Goal: Transaction & Acquisition: Purchase product/service

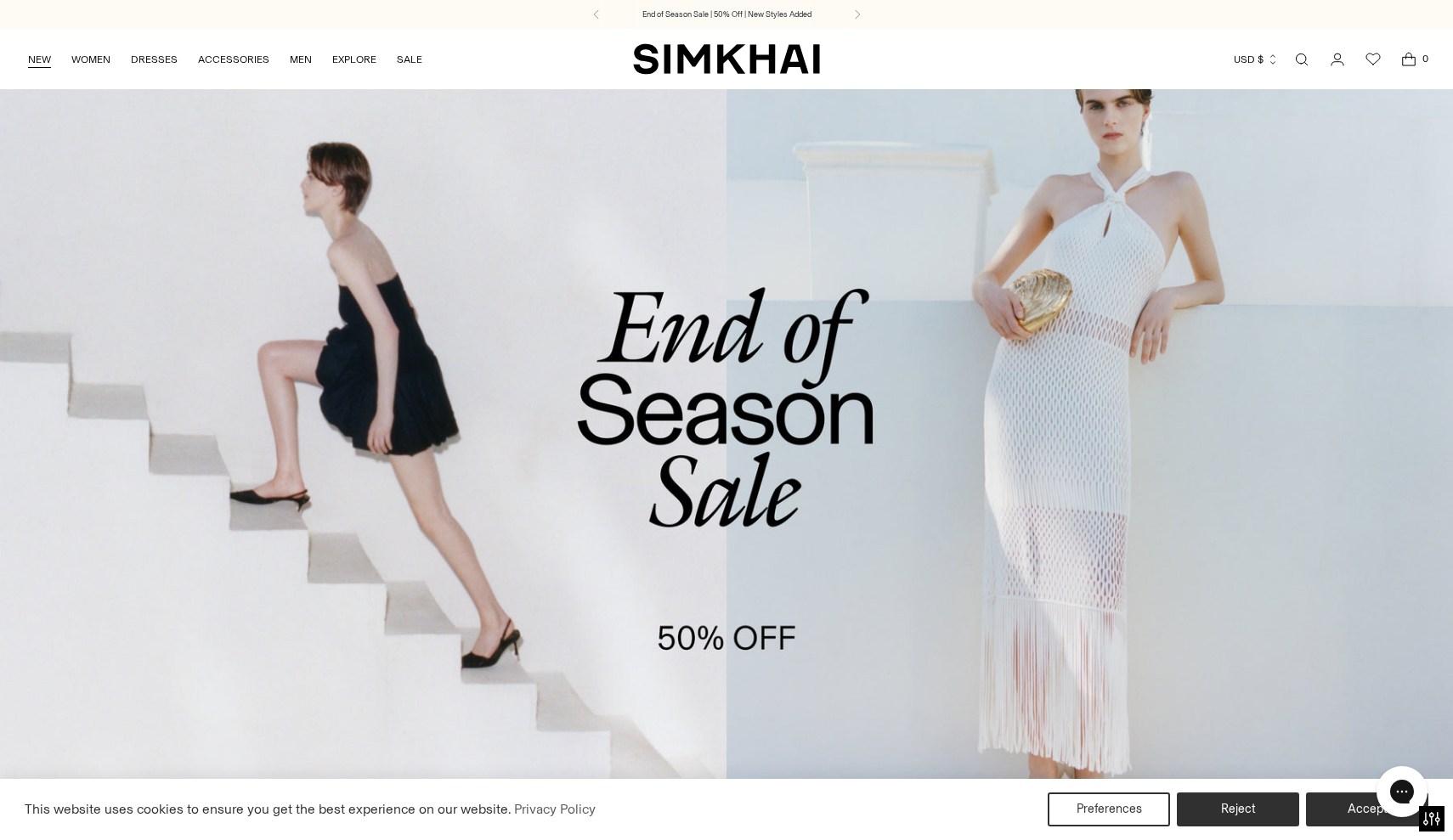
click at [44, 61] on link "NEW" at bounding box center [39, 59] width 23 height 37
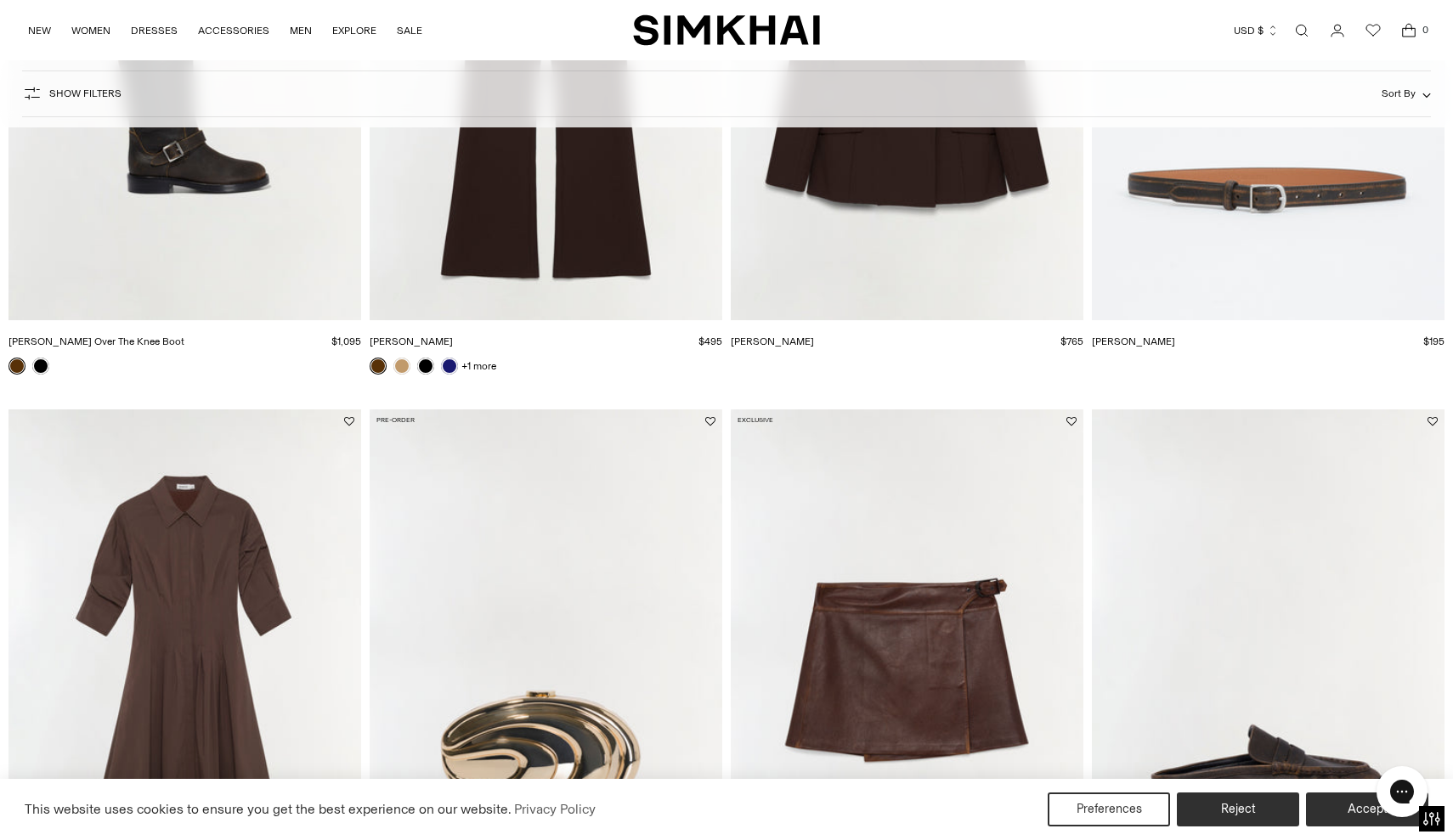
scroll to position [1694, 0]
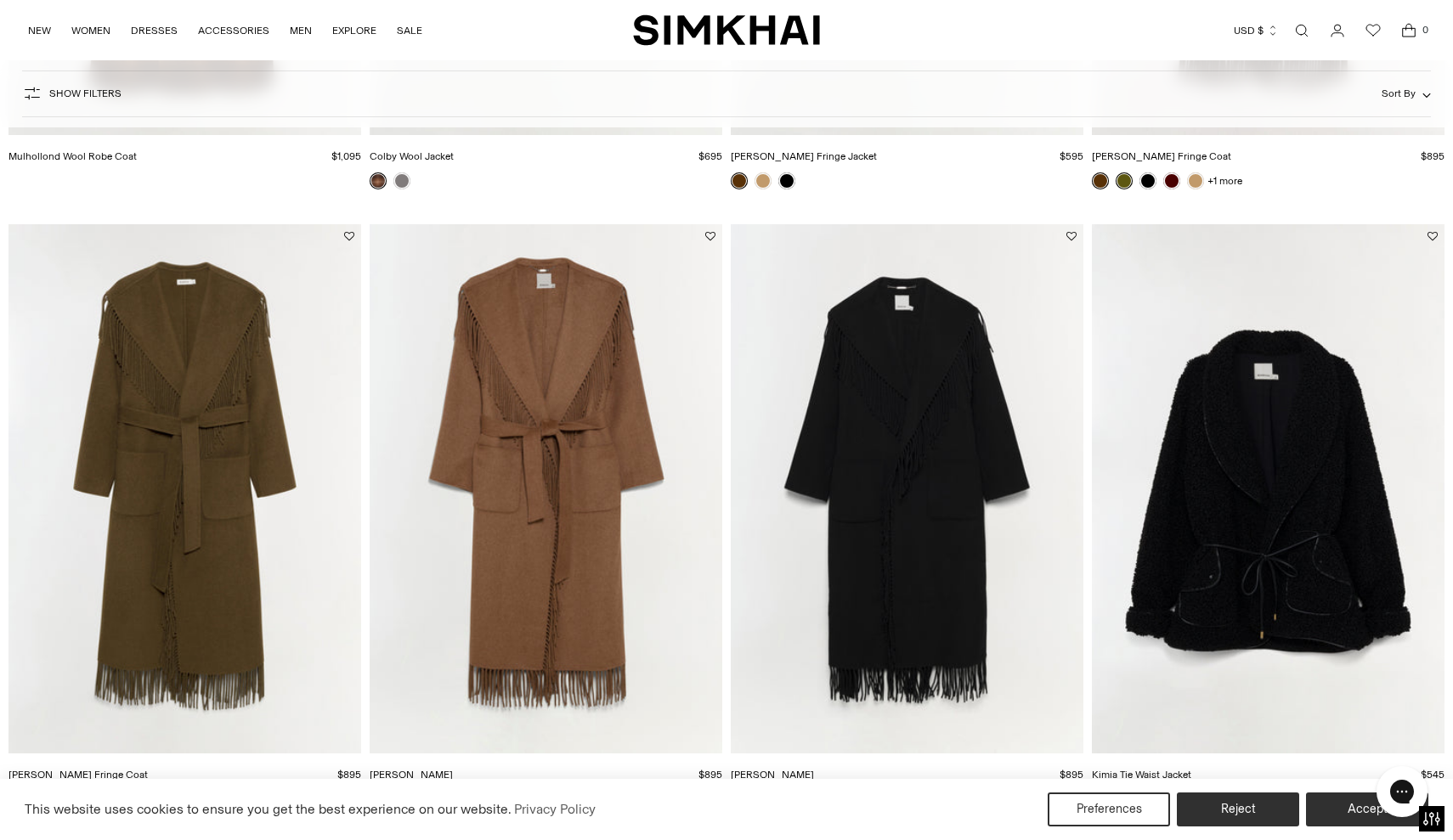
scroll to position [1892, 0]
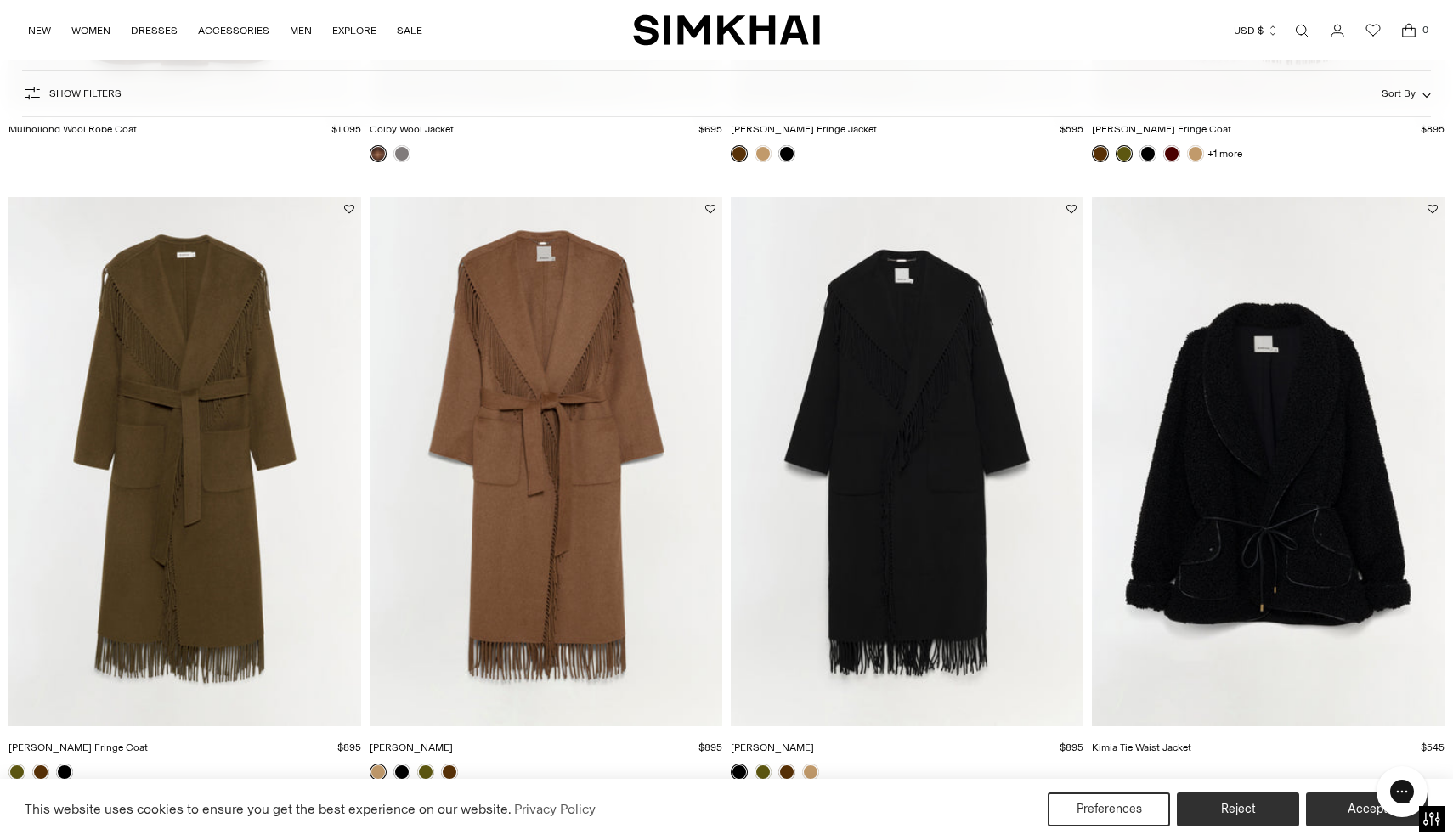
click at [0, 0] on img "Kimia Tie Waist Jacket" at bounding box center [0, 0] width 0 height 0
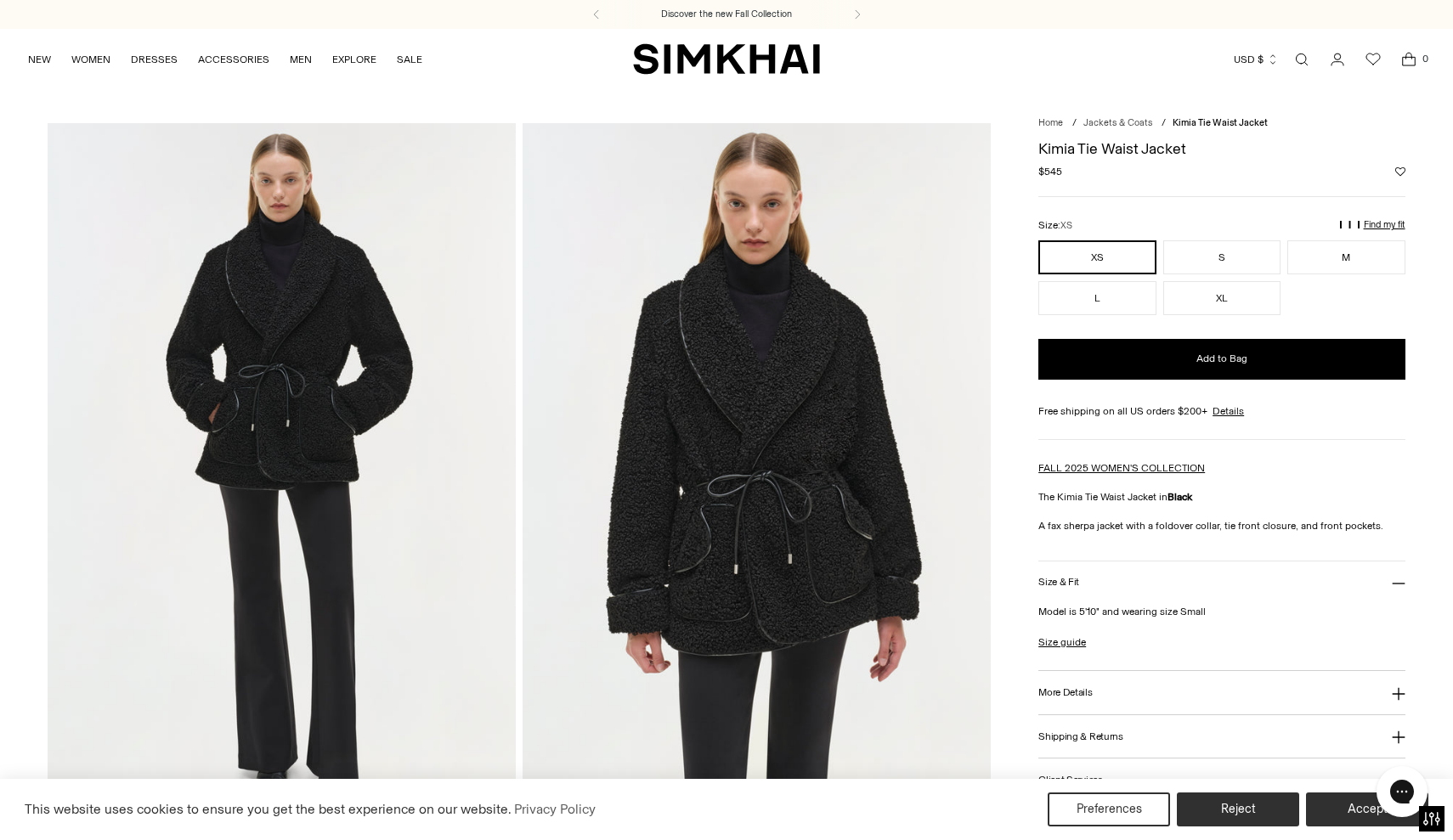
click at [1375, 808] on div "Chat with us" at bounding box center [1401, 791] width 68 height 63
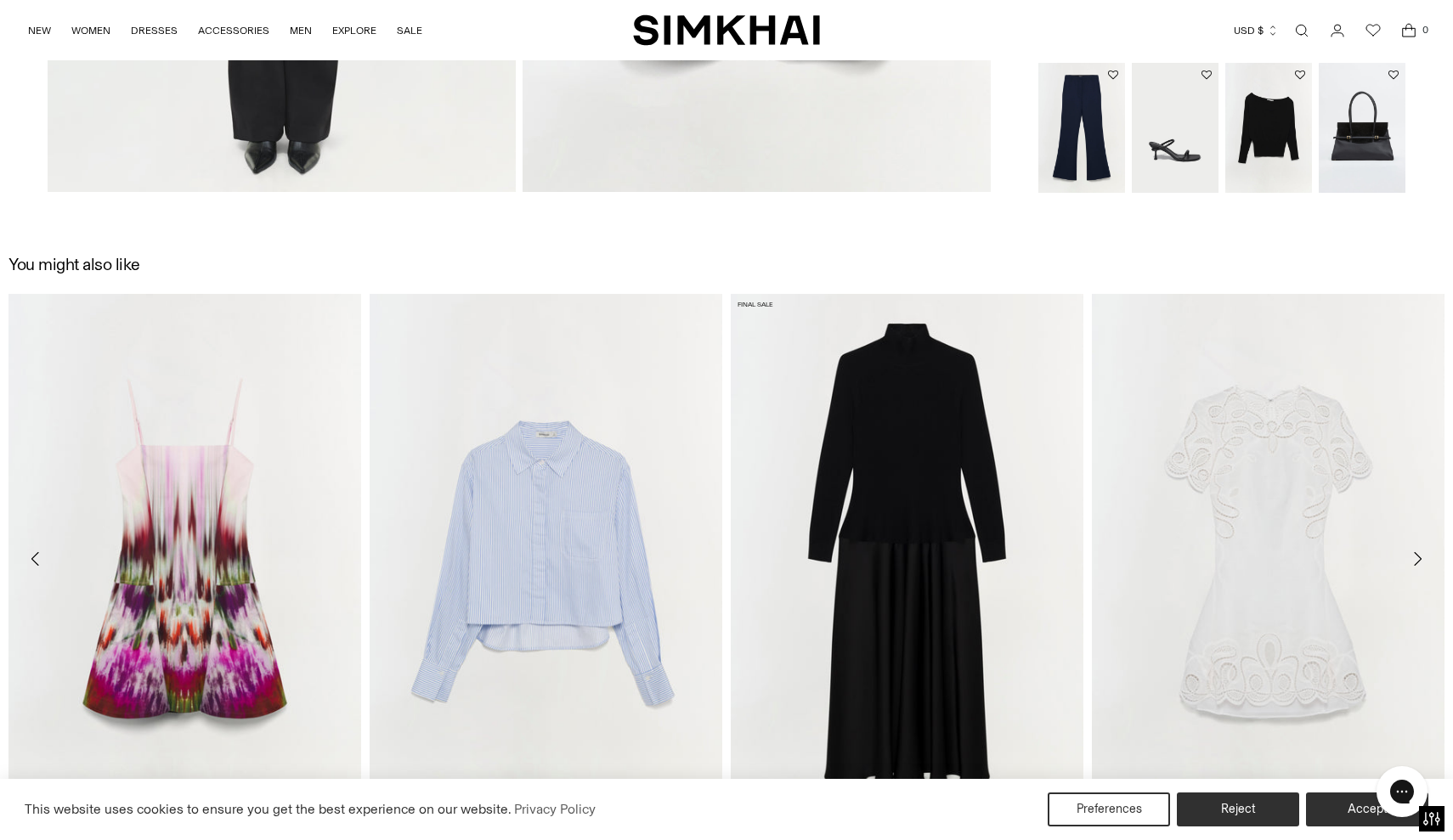
scroll to position [2057, 0]
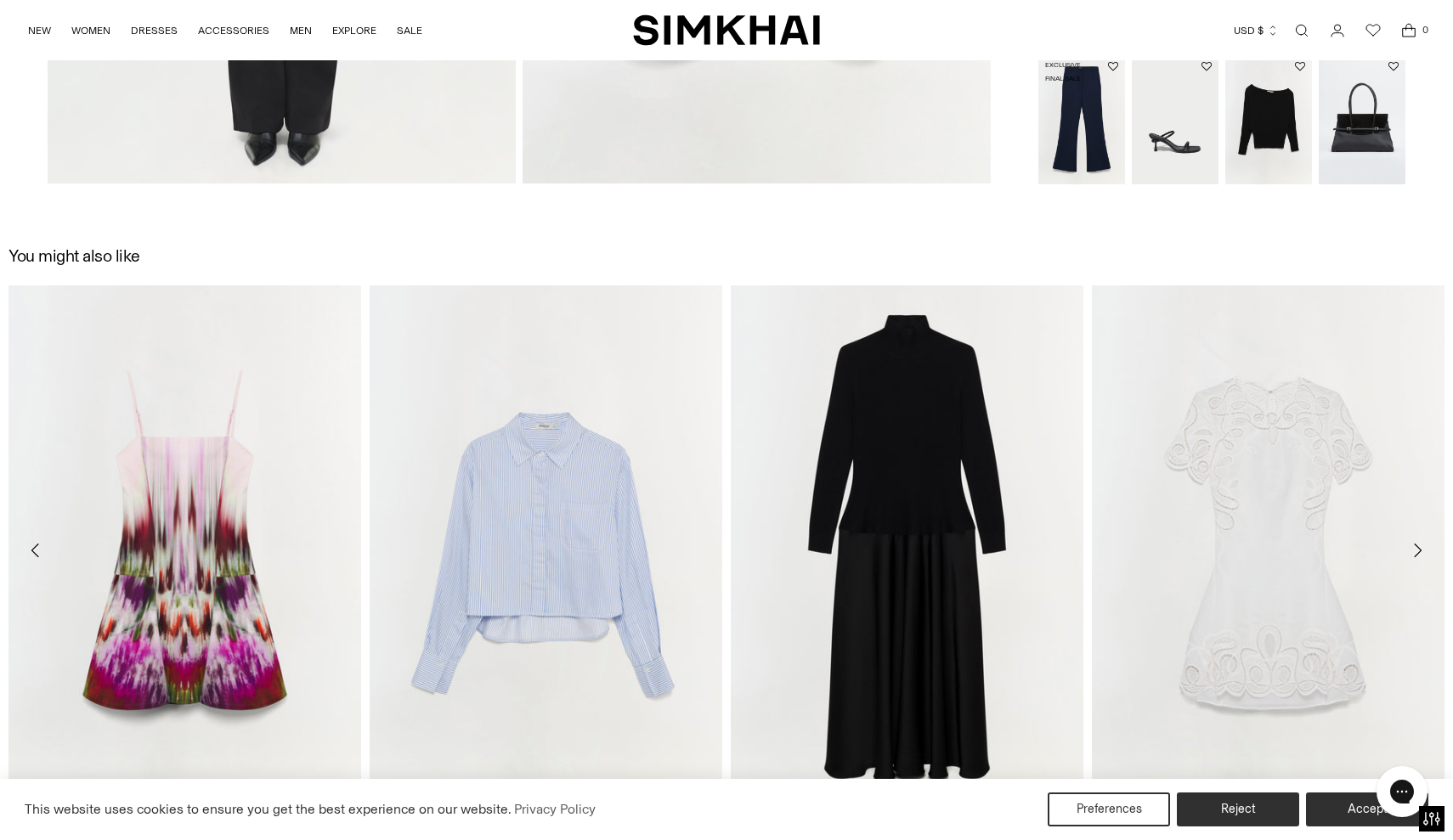
click at [0, 0] on img "Kenna Trouser" at bounding box center [0, 0] width 0 height 0
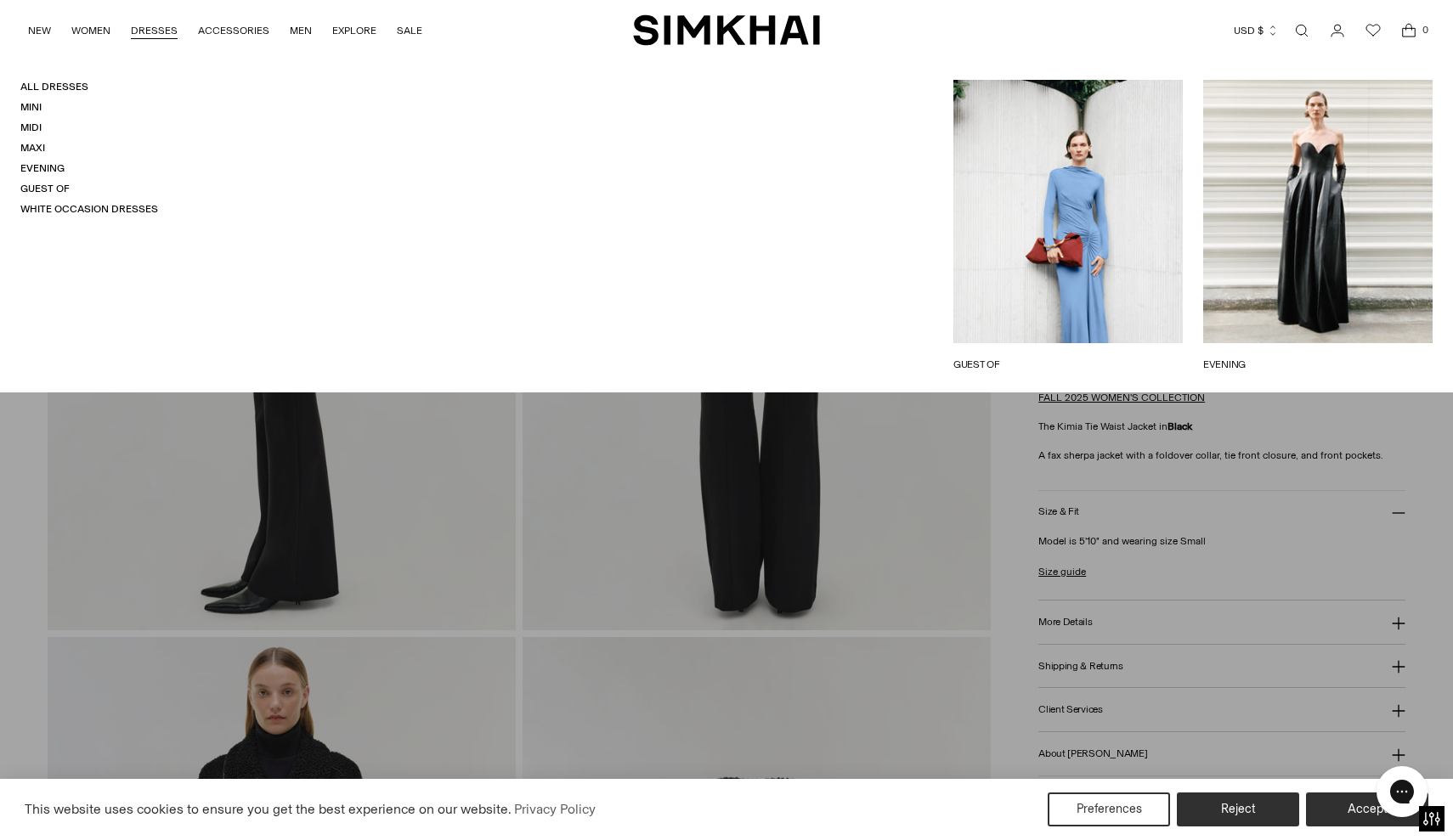
scroll to position [632, 0]
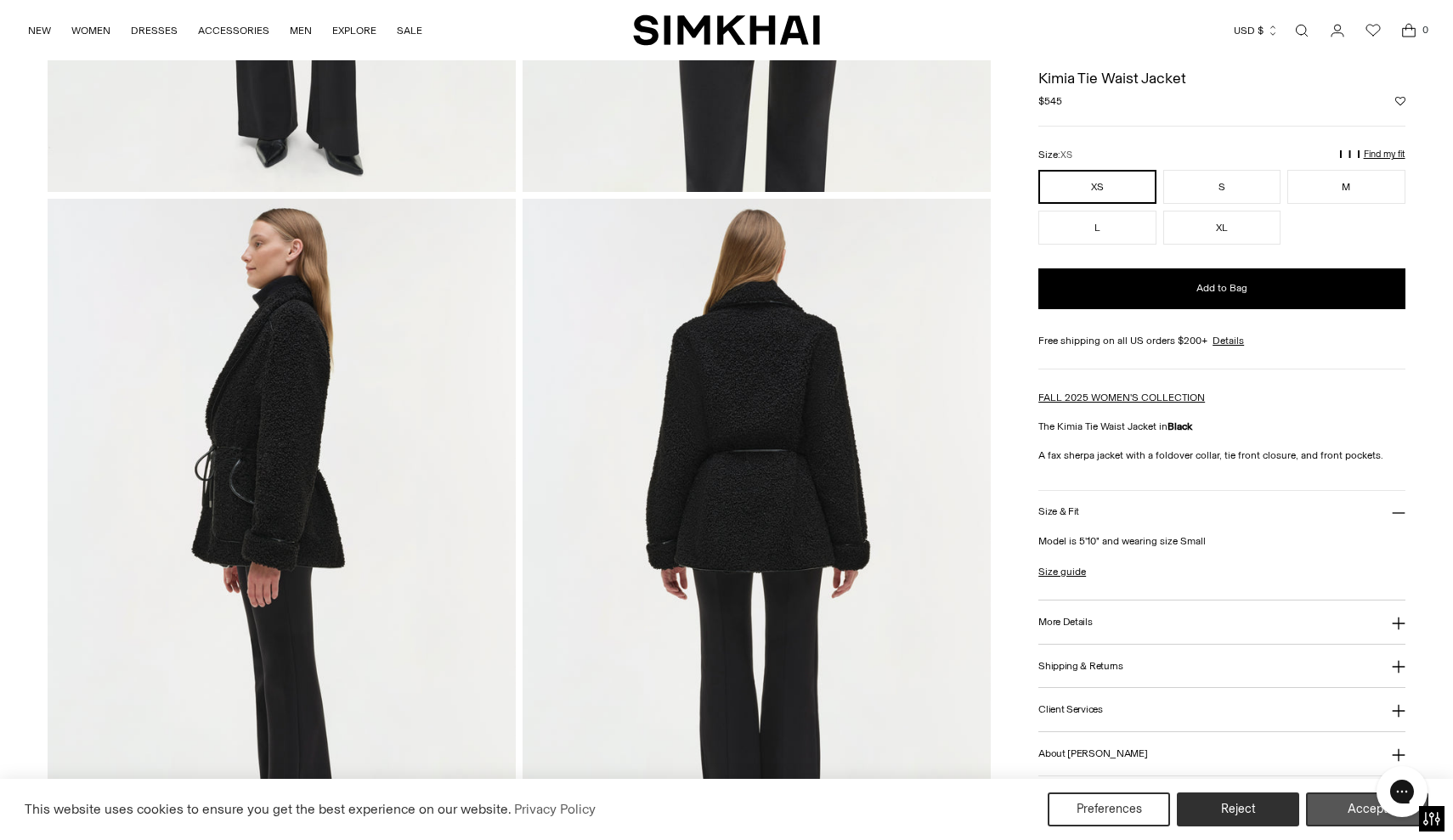
click at [1356, 805] on button "Accept" at bounding box center [1366, 809] width 122 height 34
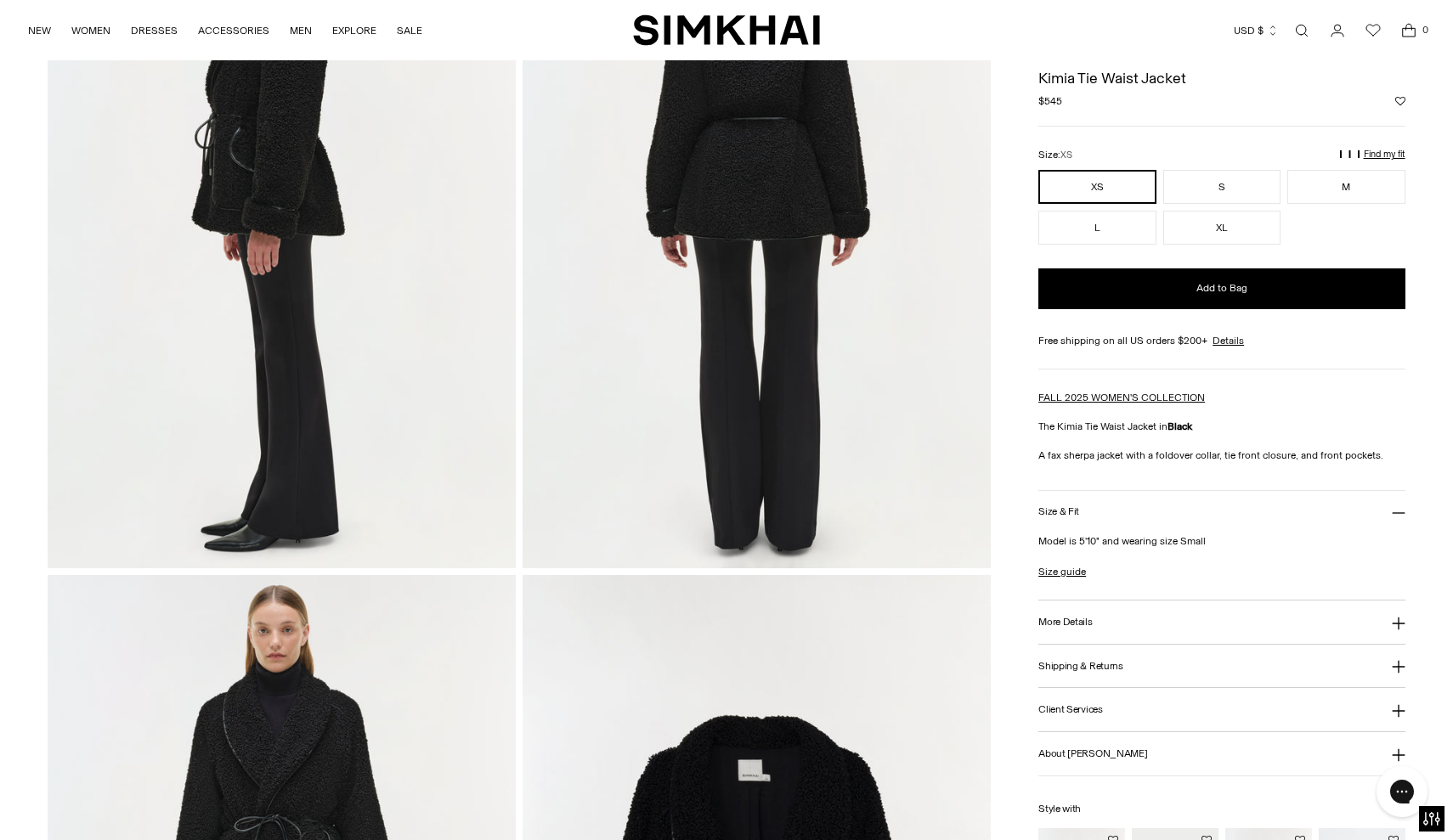
scroll to position [963, 0]
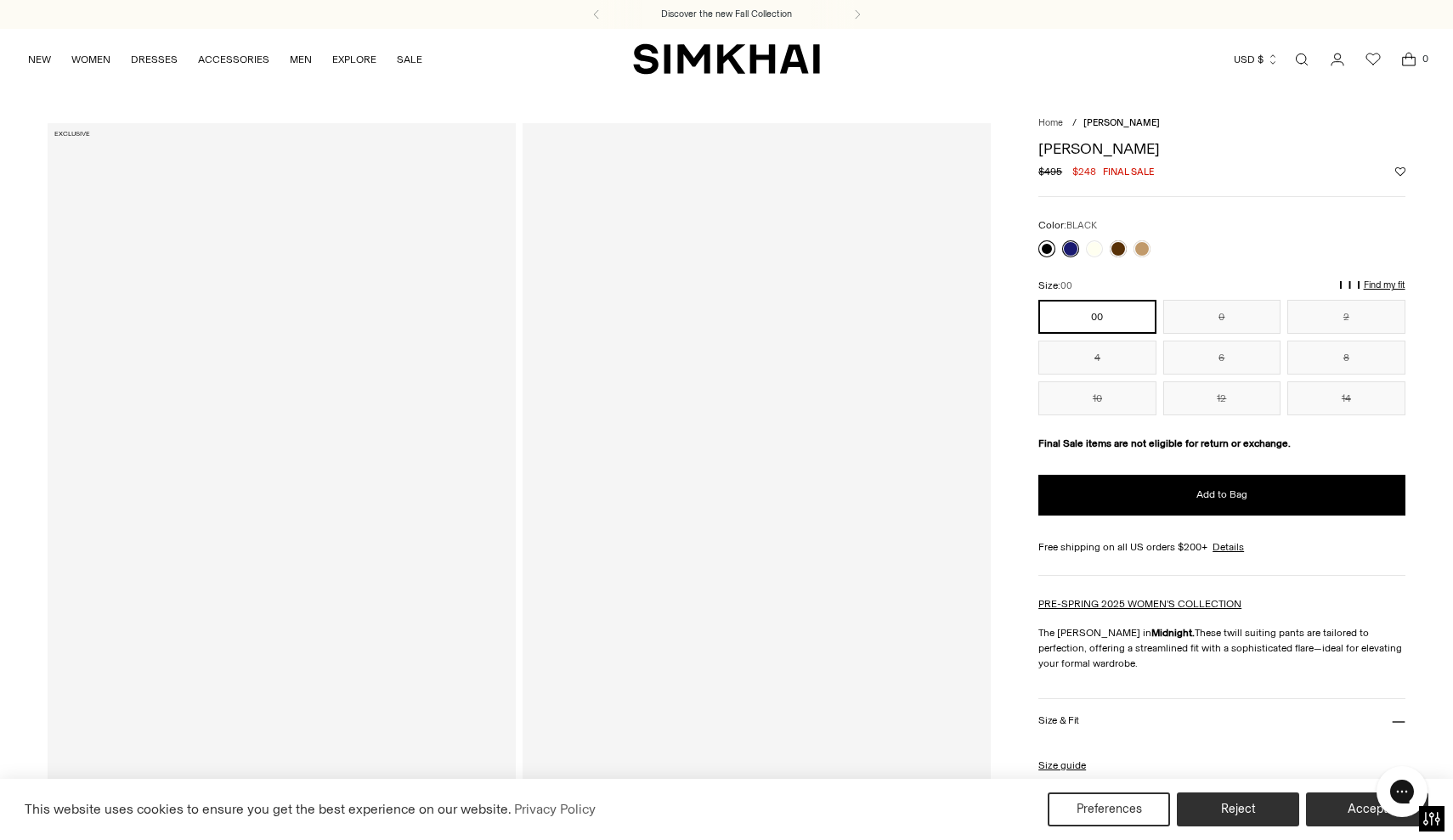
click at [1042, 253] on link at bounding box center [1046, 249] width 17 height 17
